Goal: Information Seeking & Learning: Compare options

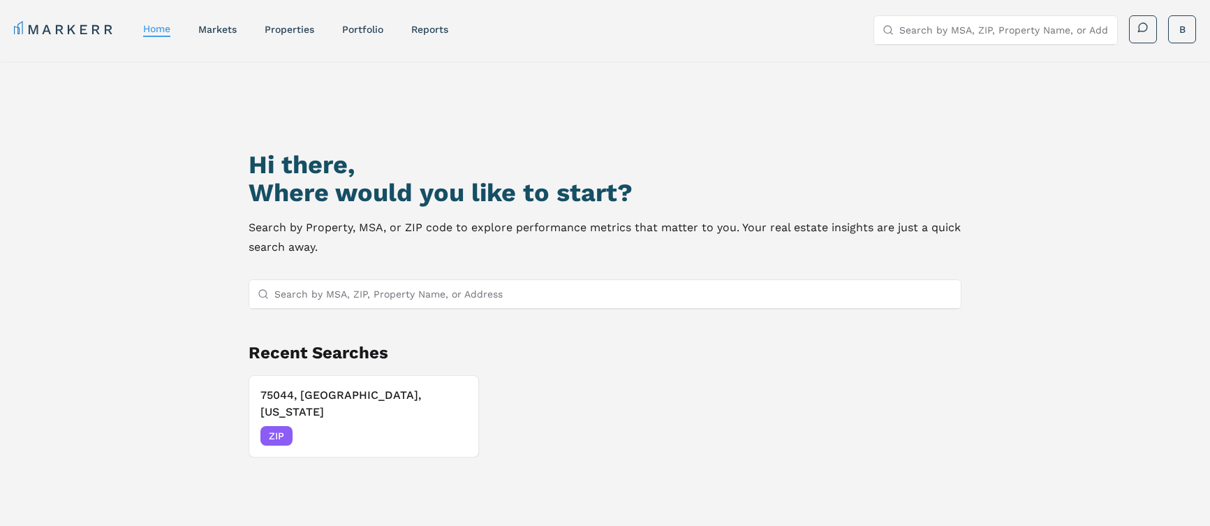
click at [430, 297] on input "Search by MSA, ZIP, Property Name, or Address" at bounding box center [613, 294] width 678 height 28
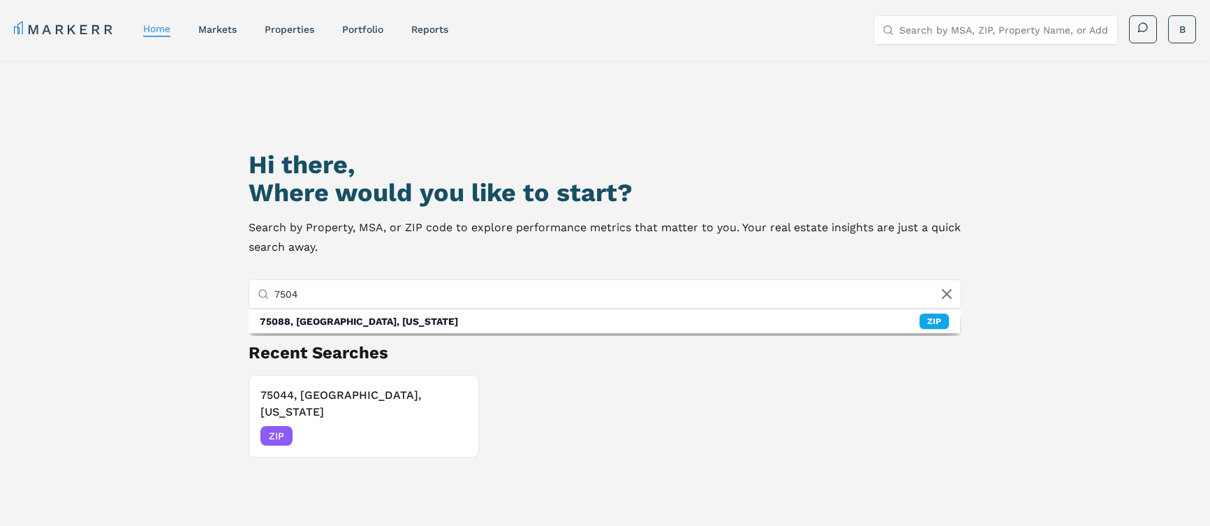
type input "75044"
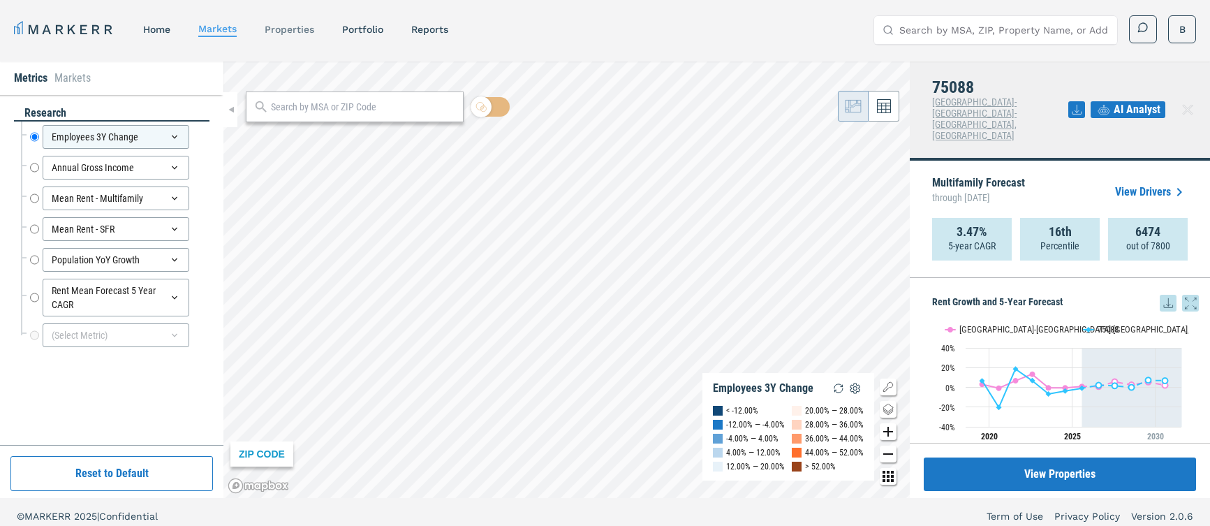
click at [304, 31] on link "properties" at bounding box center [290, 29] width 50 height 11
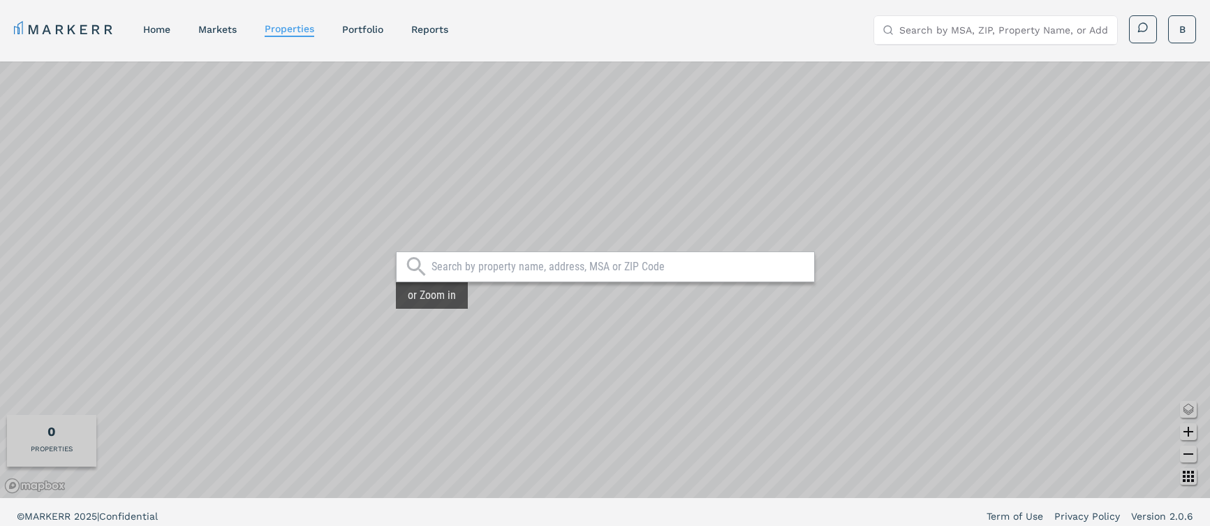
click at [500, 273] on input "text" at bounding box center [618, 267] width 375 height 14
type input "75044"
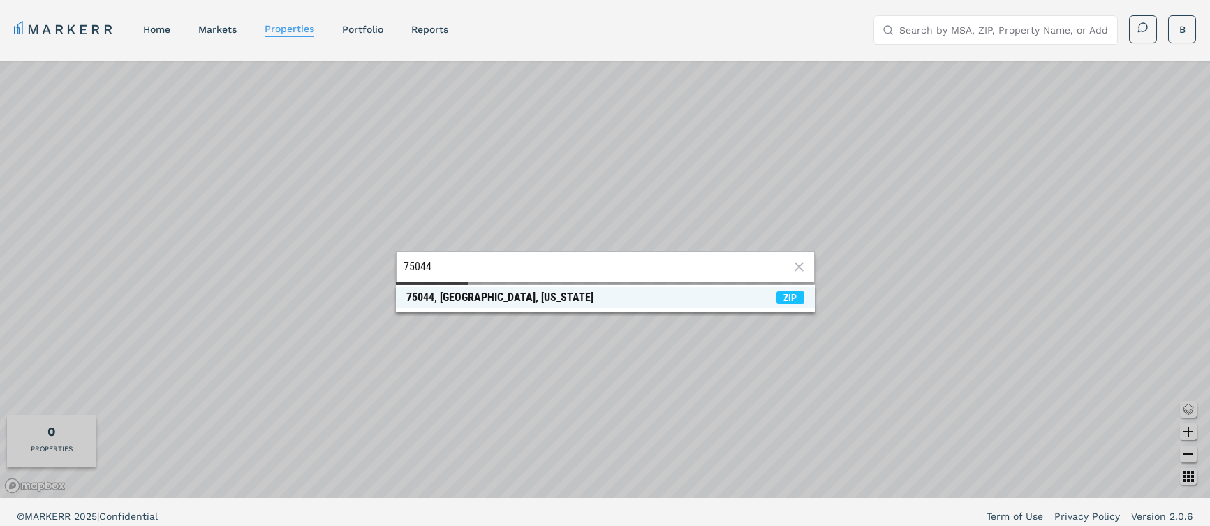
click at [497, 299] on div "75044, [GEOGRAPHIC_DATA], [US_STATE]" at bounding box center [499, 297] width 187 height 14
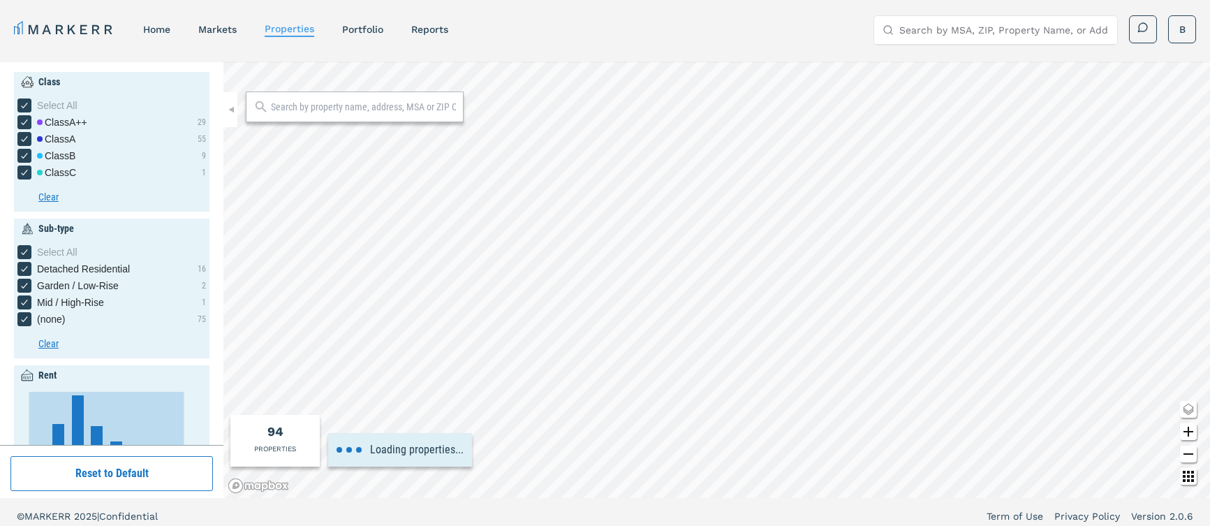
type input "0"
type input "0.5"
type input "1920"
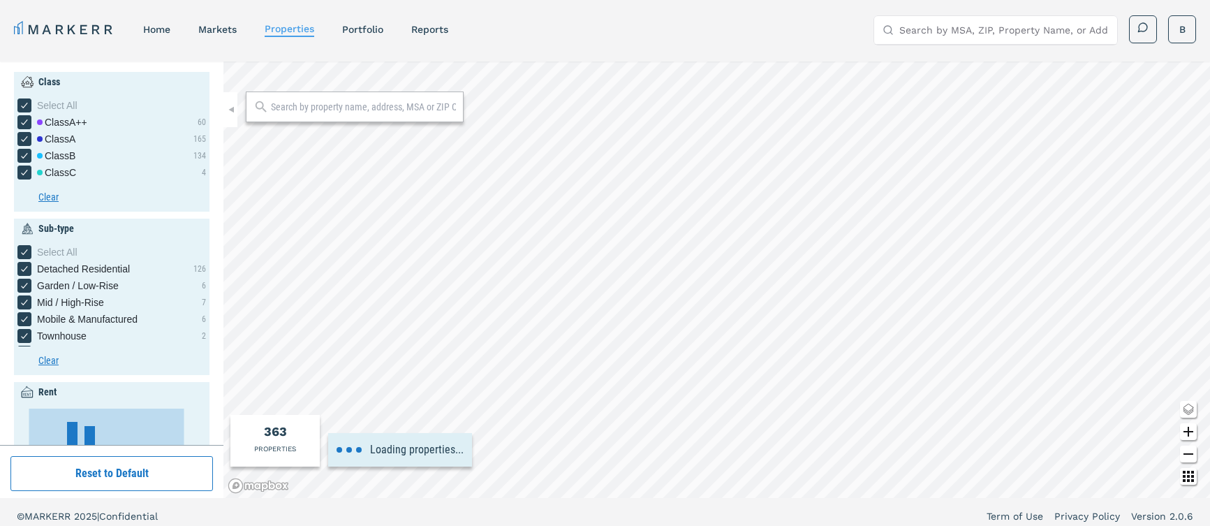
type input "400"
type input "2600"
type input "0.8"
type input "3"
type input "1950"
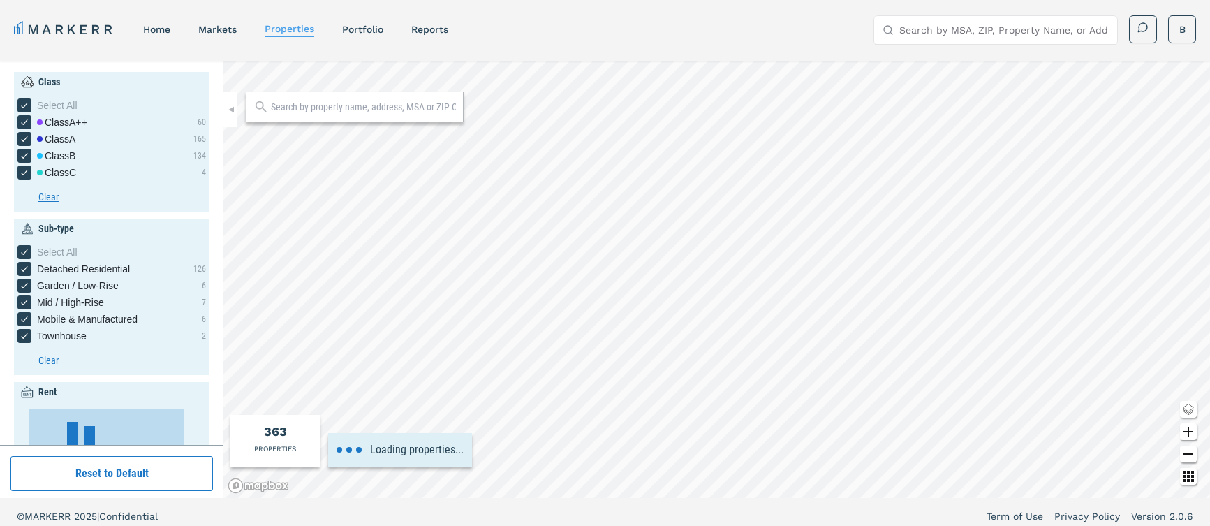
type input "2020"
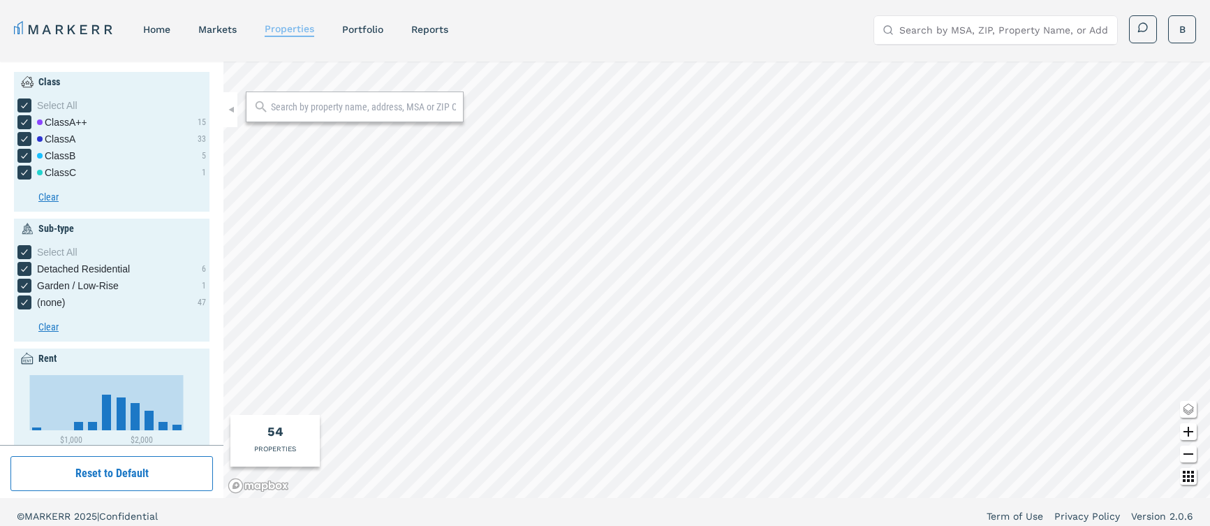
click at [281, 27] on link "properties" at bounding box center [290, 28] width 50 height 11
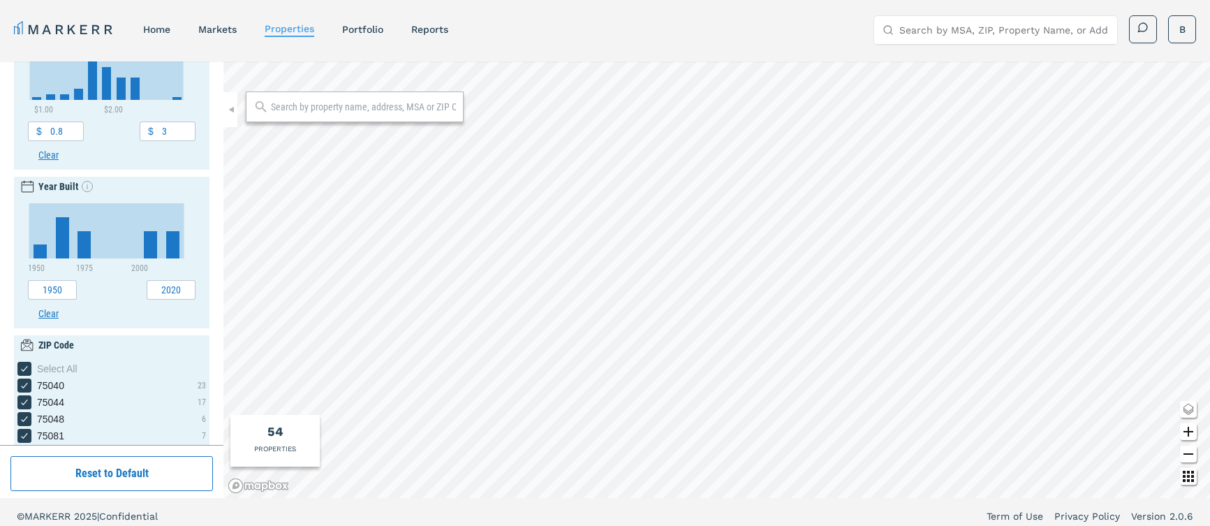
scroll to position [546, 0]
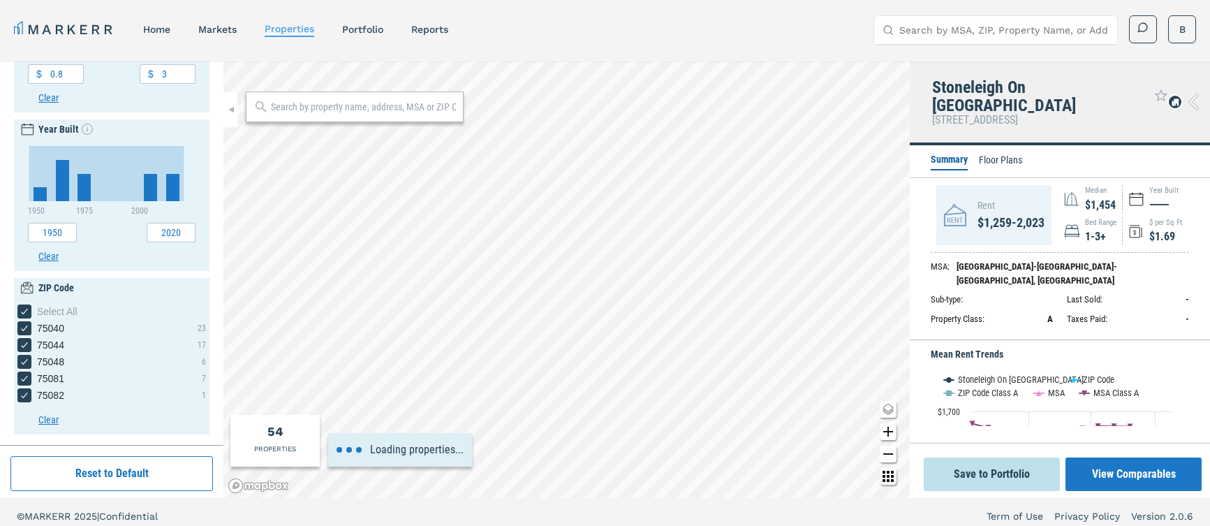
type input "1000"
type input "2000"
type input "1.4"
type input "2.2"
type input "2000"
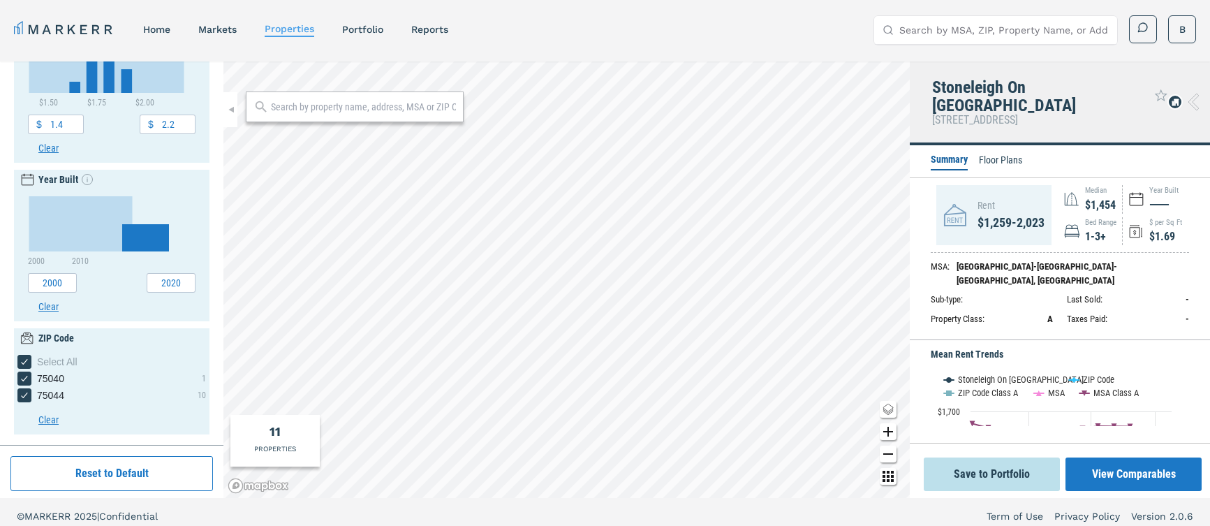
scroll to position [479, 0]
click at [1197, 94] on icon at bounding box center [1193, 102] width 10 height 17
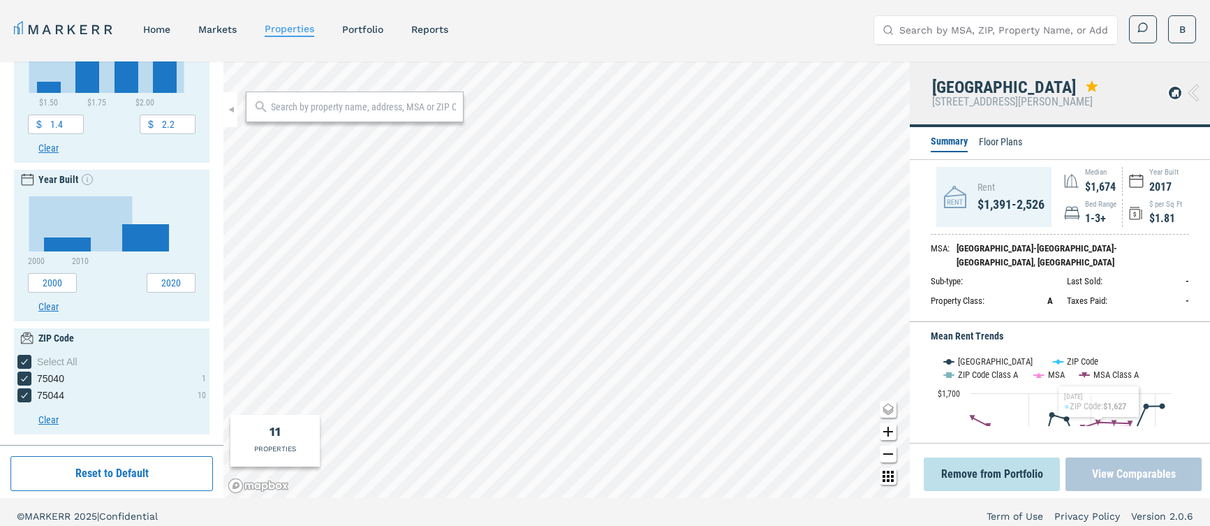
click at [1125, 477] on button "View Comparables" at bounding box center [1133, 474] width 136 height 34
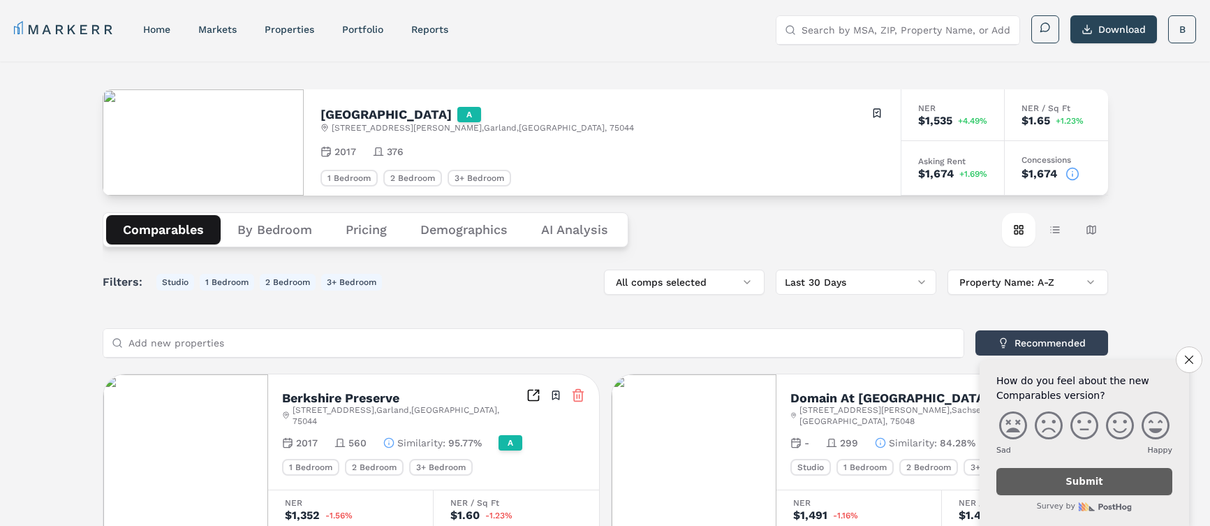
click at [350, 228] on button "Pricing" at bounding box center [366, 229] width 75 height 29
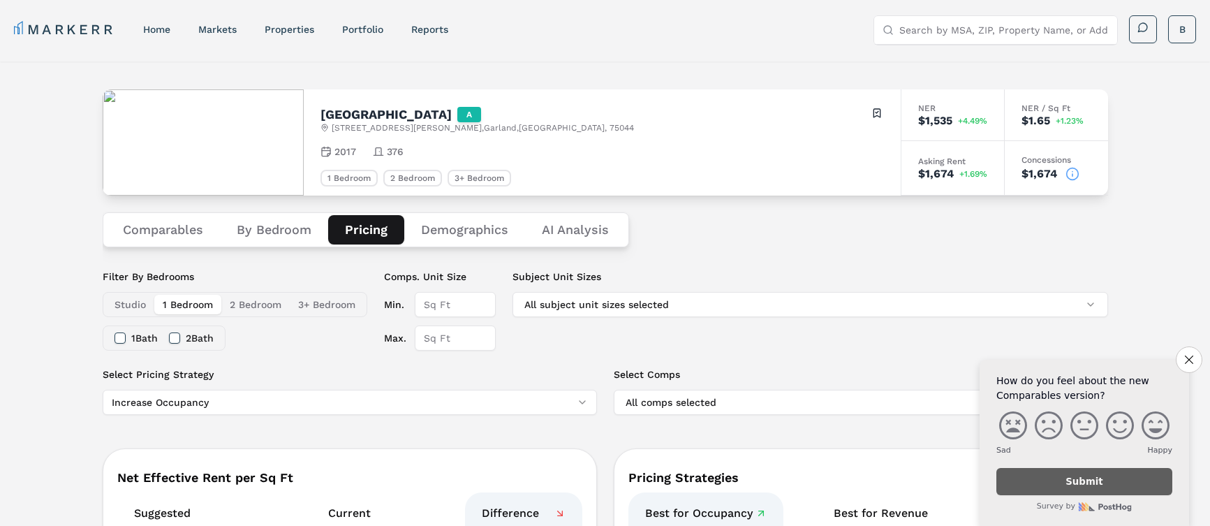
click at [147, 226] on button "Comparables" at bounding box center [163, 229] width 114 height 29
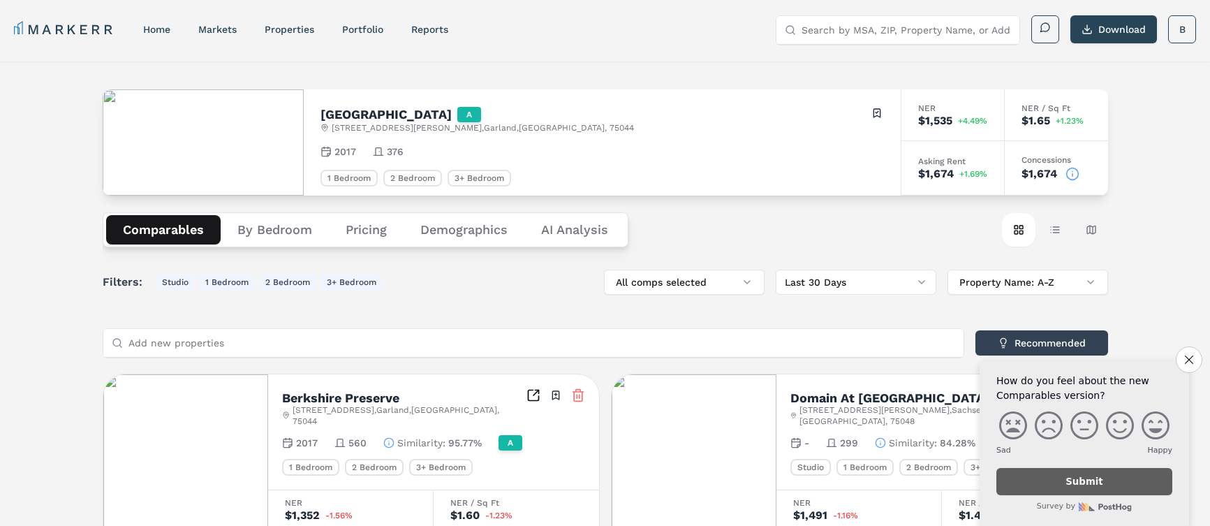
click at [558, 237] on Analysis "AI Analysis" at bounding box center [574, 229] width 101 height 29
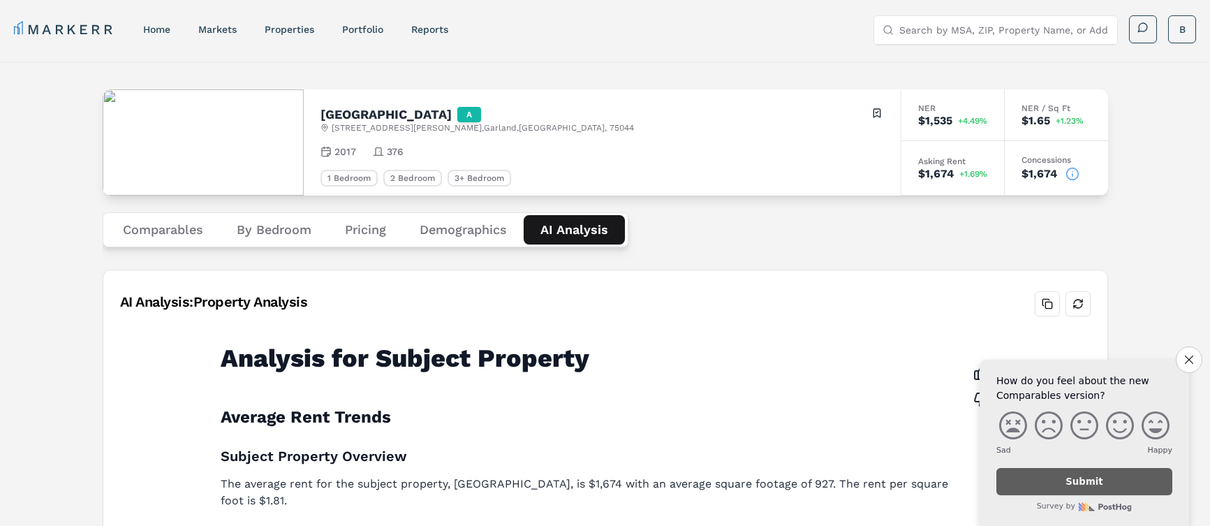
click at [359, 224] on button "Pricing" at bounding box center [365, 229] width 75 height 29
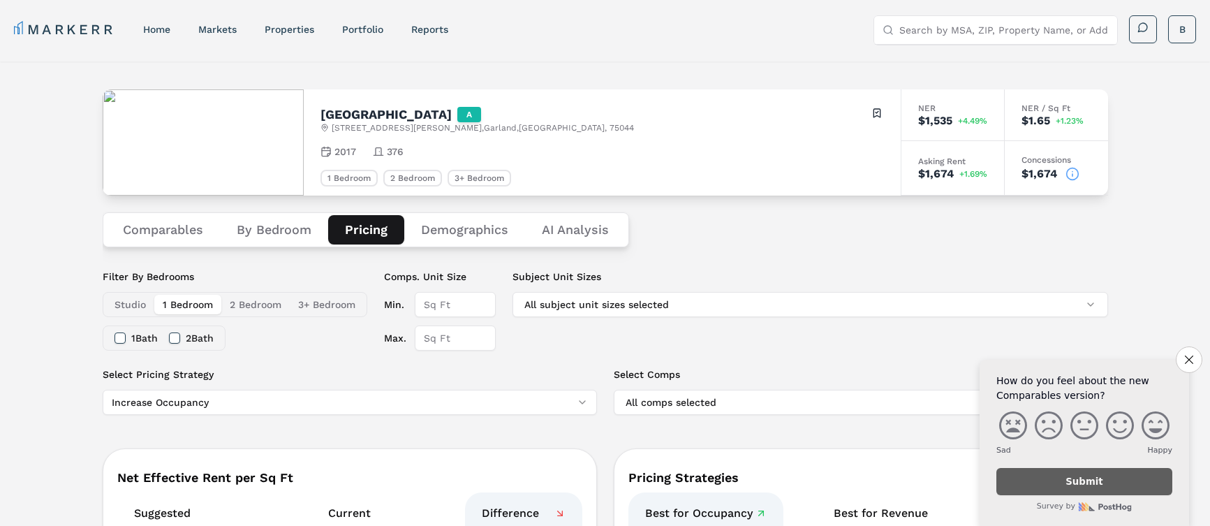
click at [147, 235] on button "Comparables" at bounding box center [163, 229] width 114 height 29
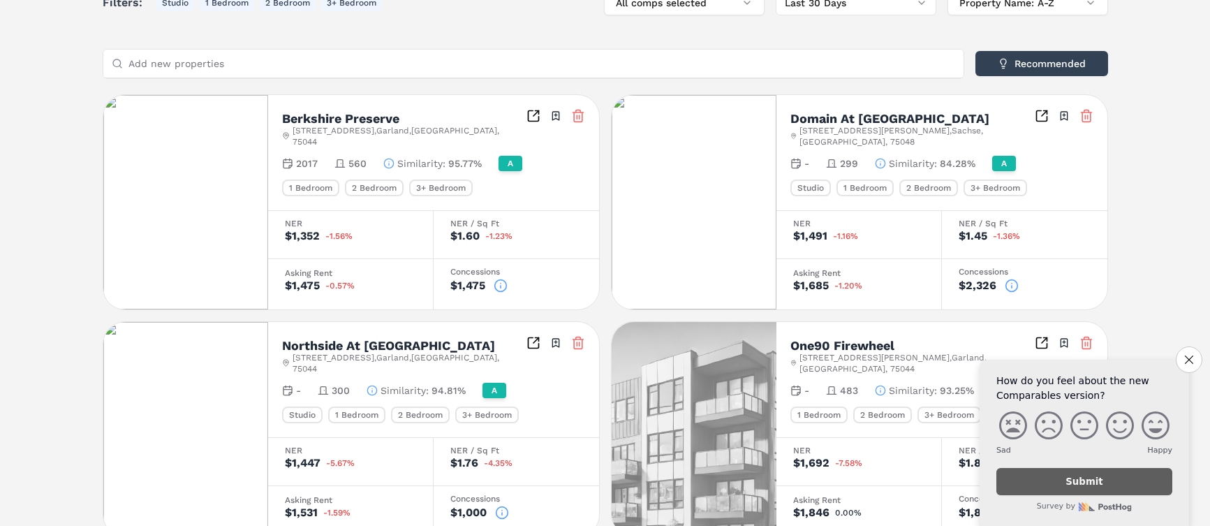
scroll to position [419, 0]
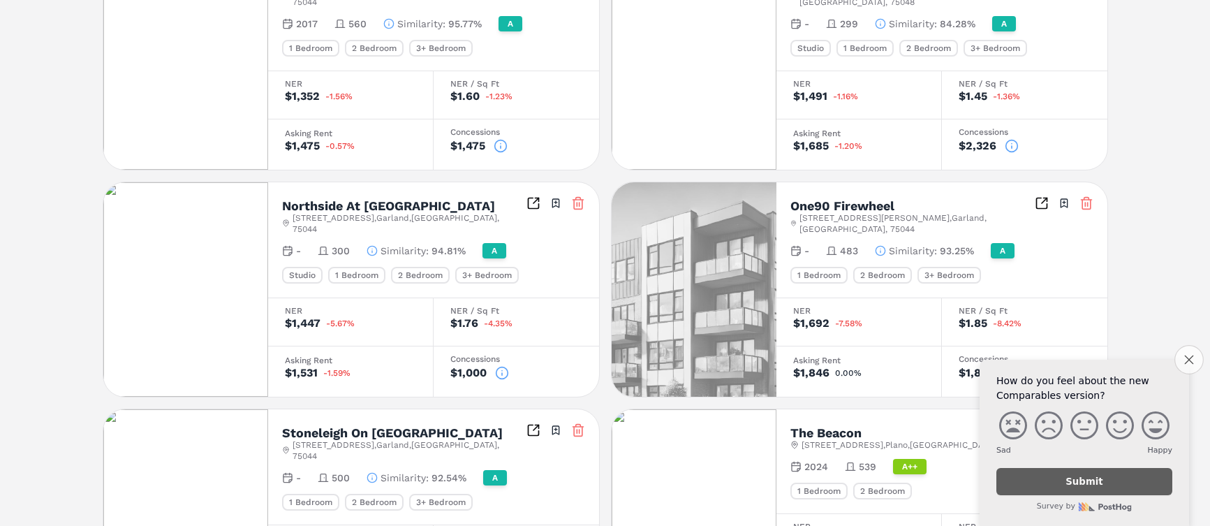
click at [1197, 351] on button "Close survey" at bounding box center [1188, 359] width 29 height 29
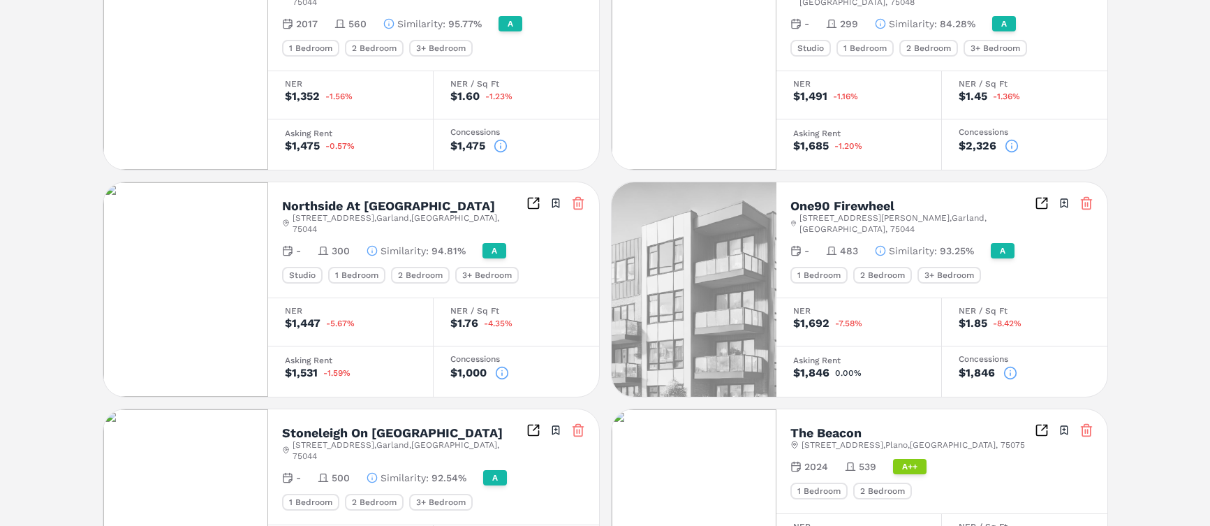
scroll to position [209, 0]
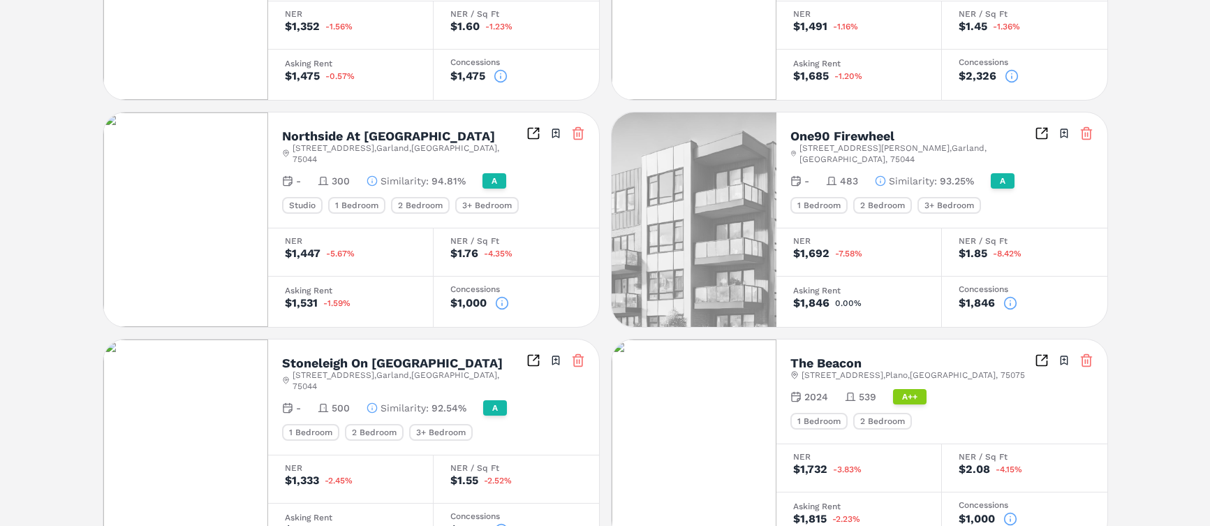
scroll to position [419, 0]
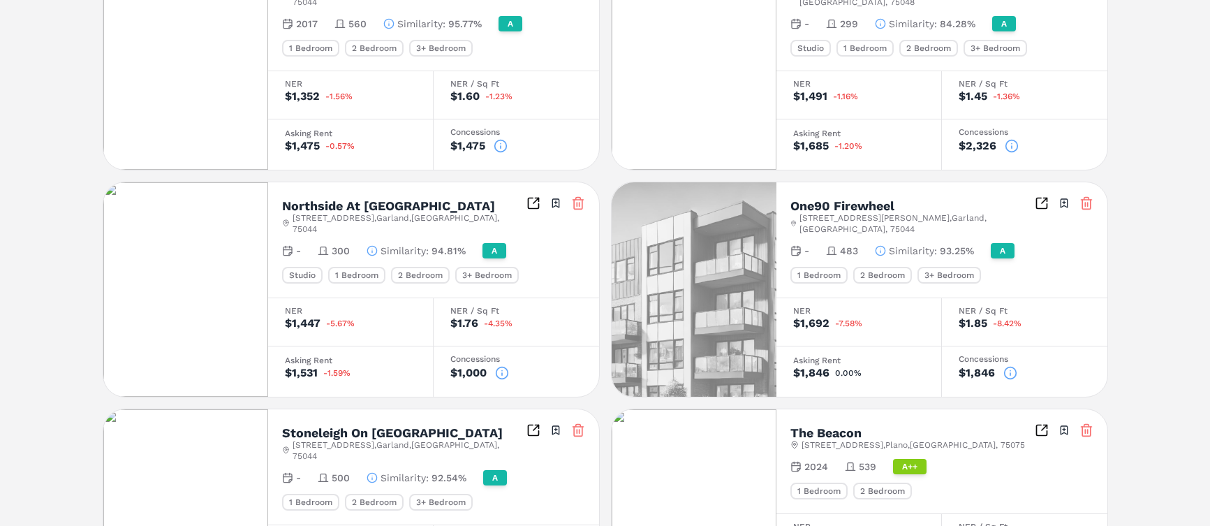
click at [869, 200] on h2 "One90 Firewheel" at bounding box center [842, 206] width 104 height 13
click at [1041, 196] on icon "Inspect Comparables" at bounding box center [1041, 203] width 14 height 14
